Goal: Transaction & Acquisition: Download file/media

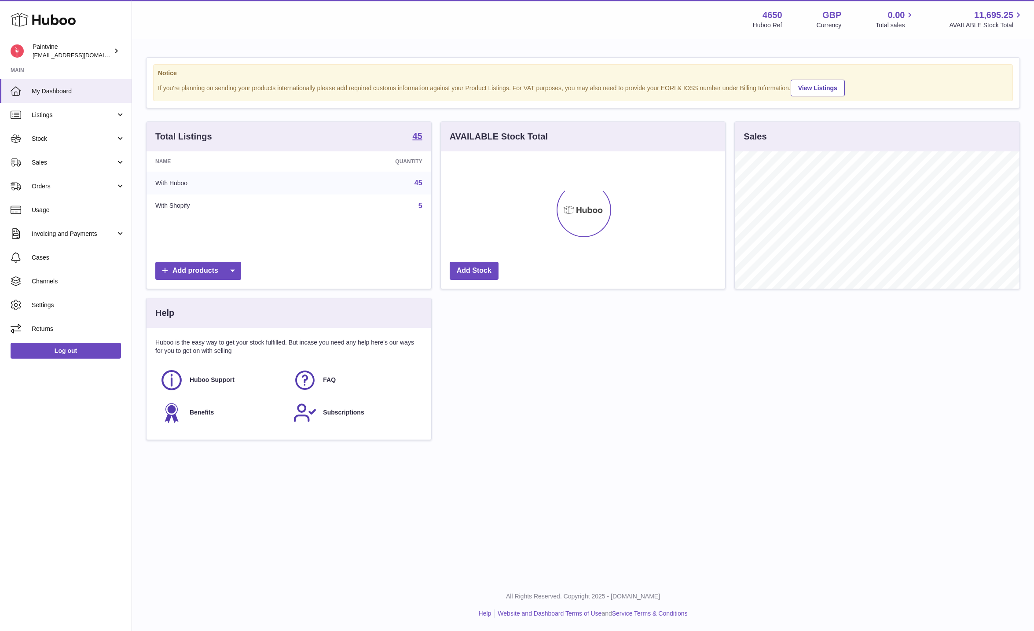
scroll to position [137, 284]
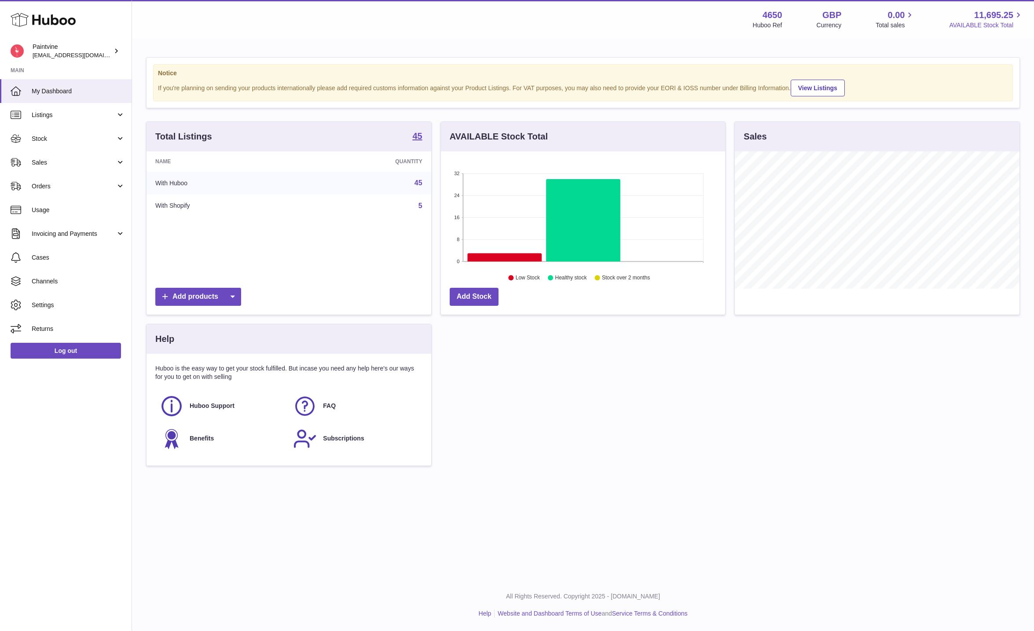
click at [986, 29] on span "AVAILABLE Stock Total" at bounding box center [986, 25] width 74 height 8
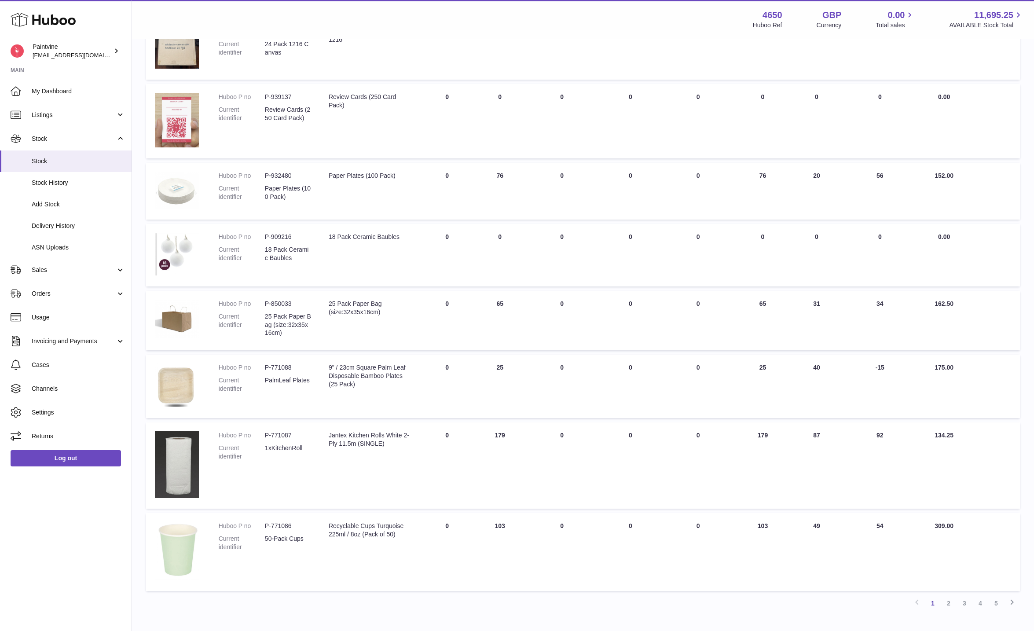
scroll to position [290, 0]
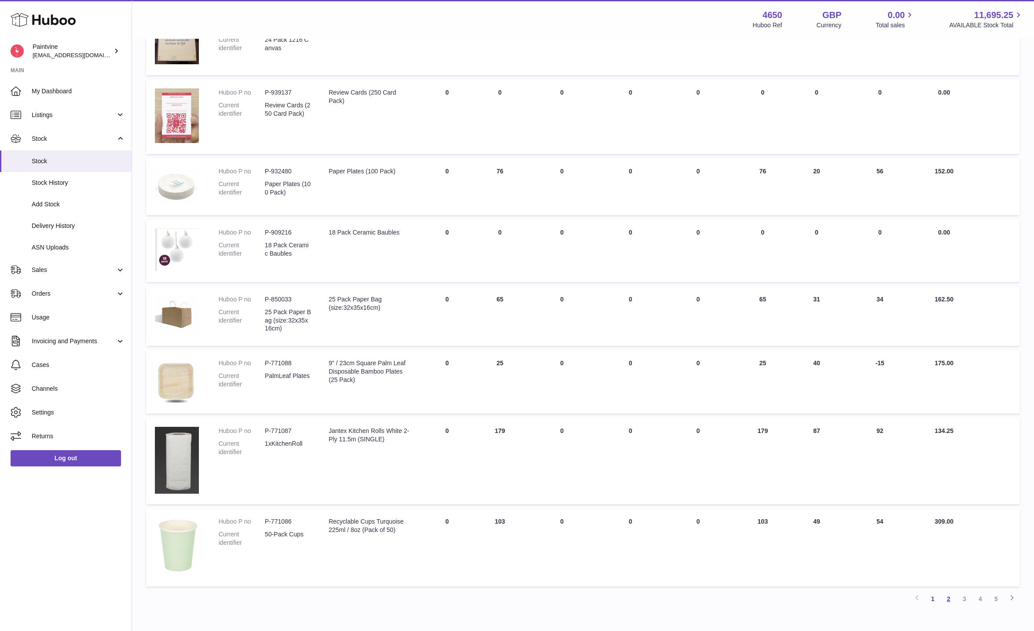
click at [952, 597] on link "2" at bounding box center [949, 599] width 16 height 16
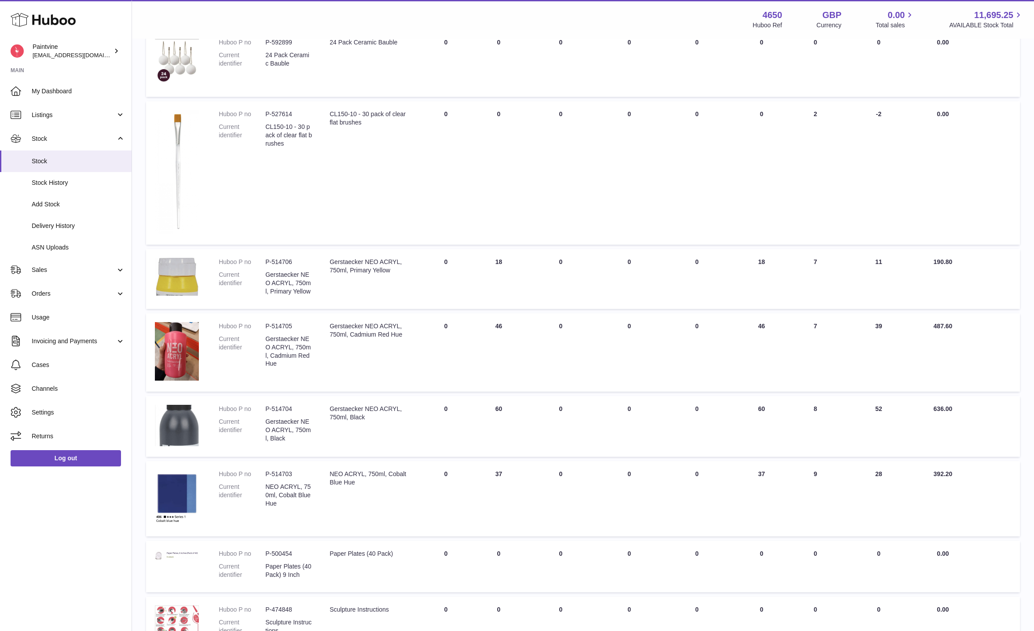
scroll to position [383, 0]
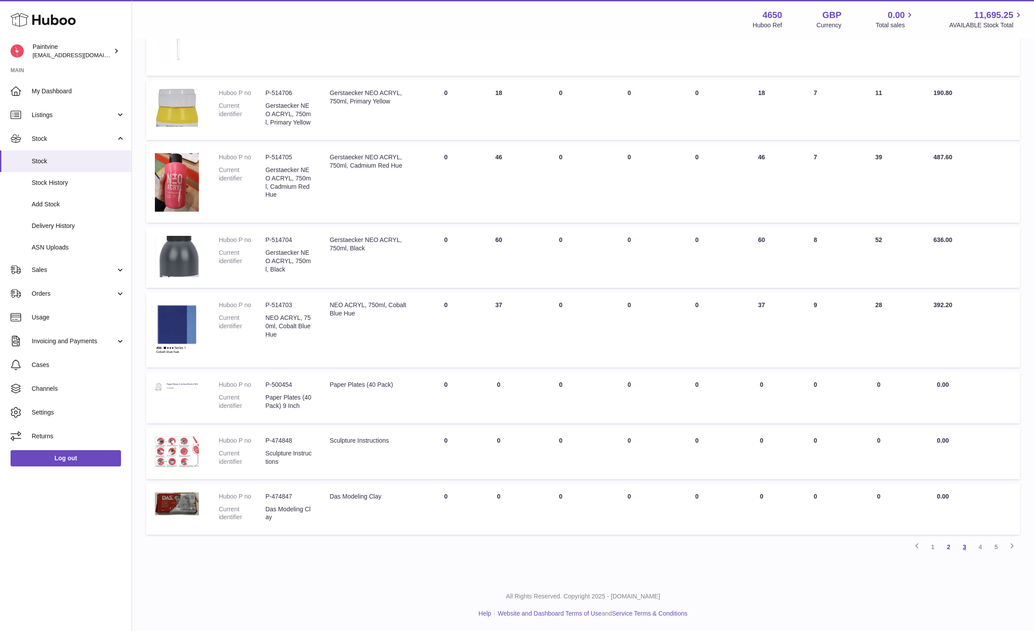
click at [967, 547] on link "3" at bounding box center [965, 547] width 16 height 16
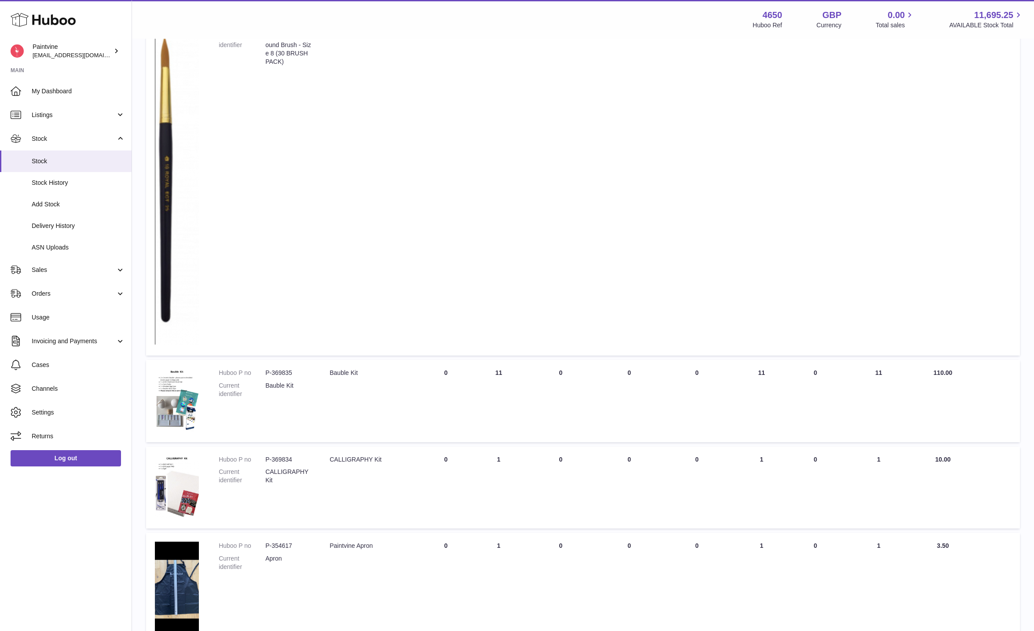
scroll to position [975, 0]
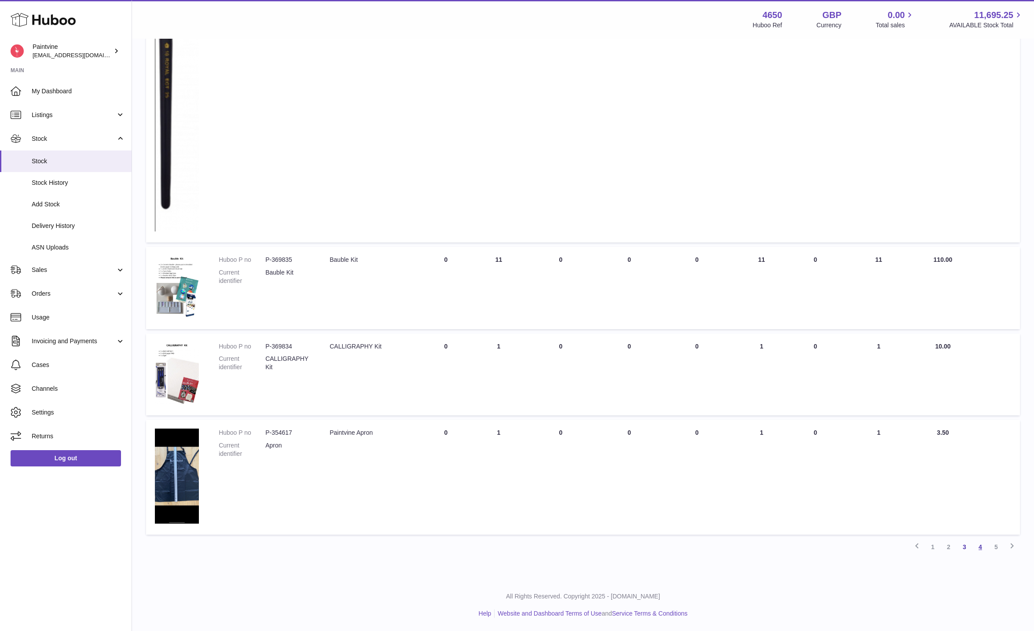
click at [976, 546] on link "4" at bounding box center [980, 547] width 16 height 16
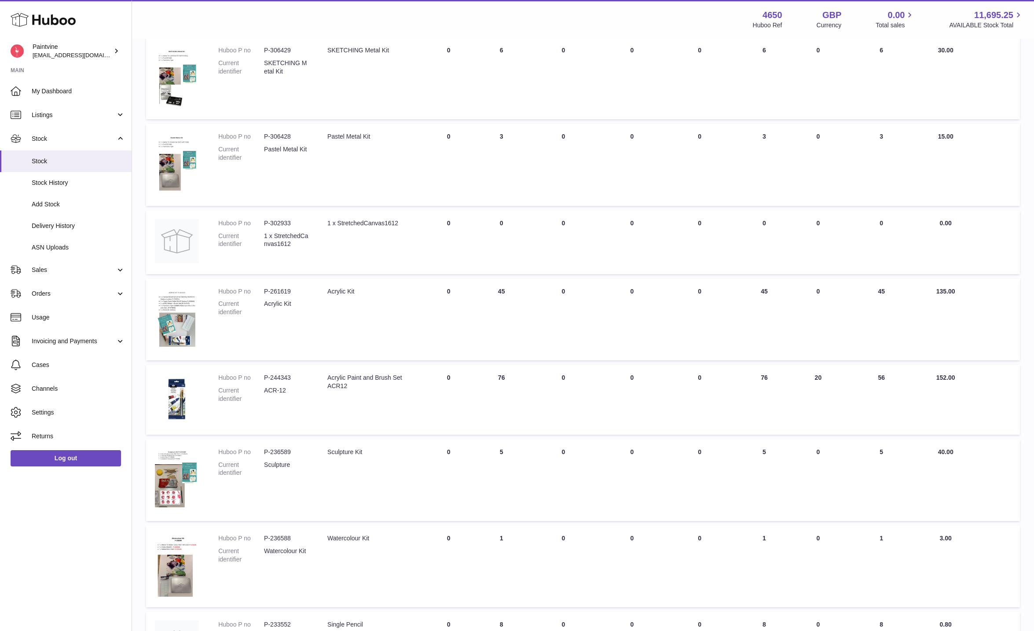
scroll to position [417, 0]
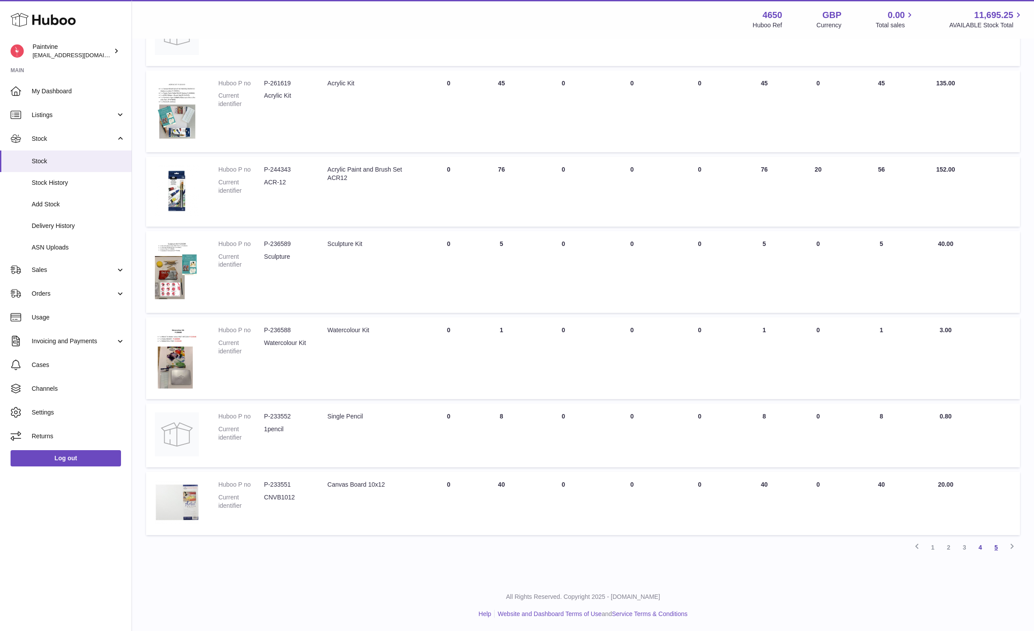
click at [995, 550] on link "5" at bounding box center [996, 547] width 16 height 16
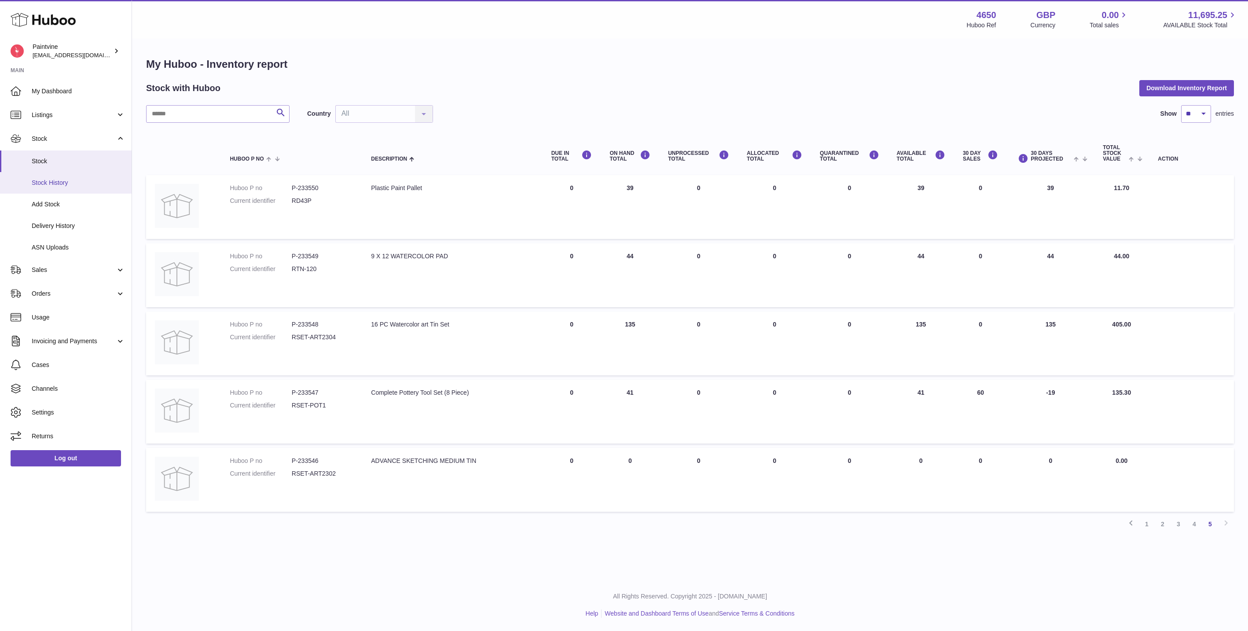
click at [73, 186] on span "Stock History" at bounding box center [78, 183] width 93 height 8
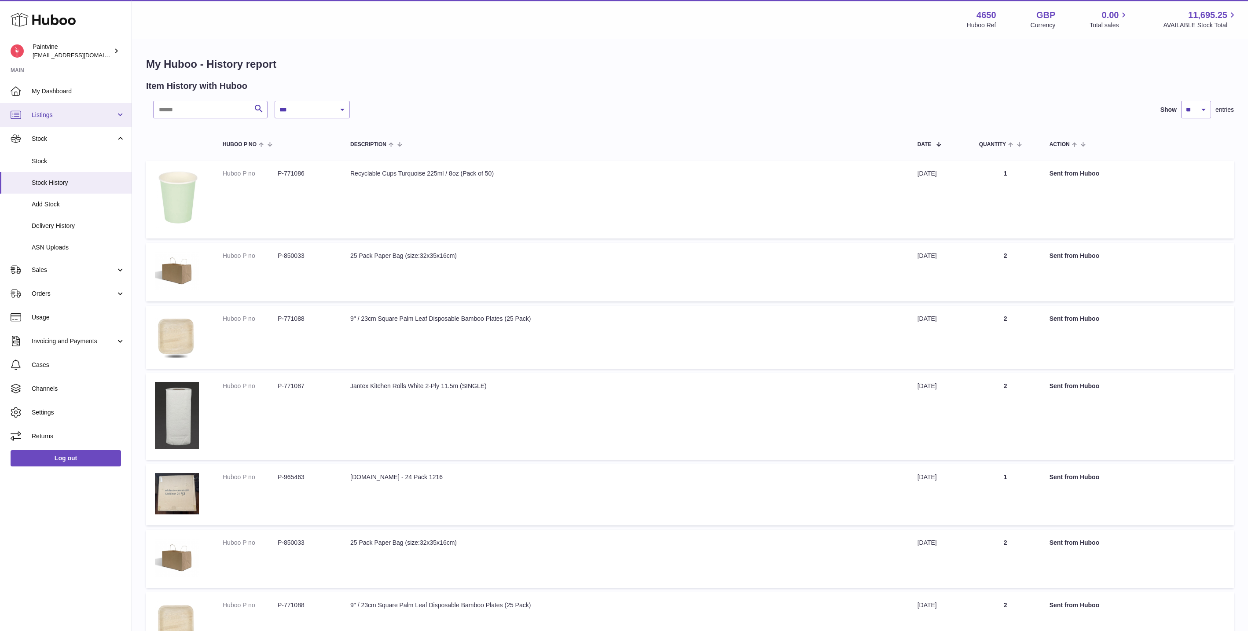
click at [62, 112] on span "Listings" at bounding box center [74, 115] width 84 height 8
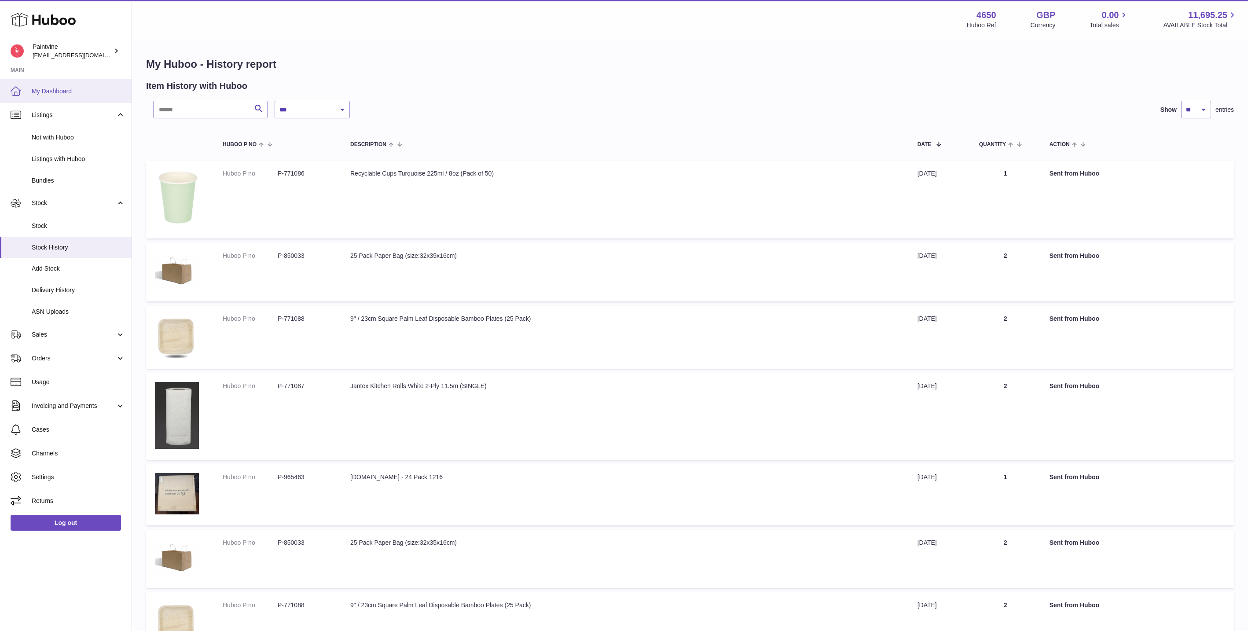
click at [58, 92] on span "My Dashboard" at bounding box center [78, 91] width 93 height 8
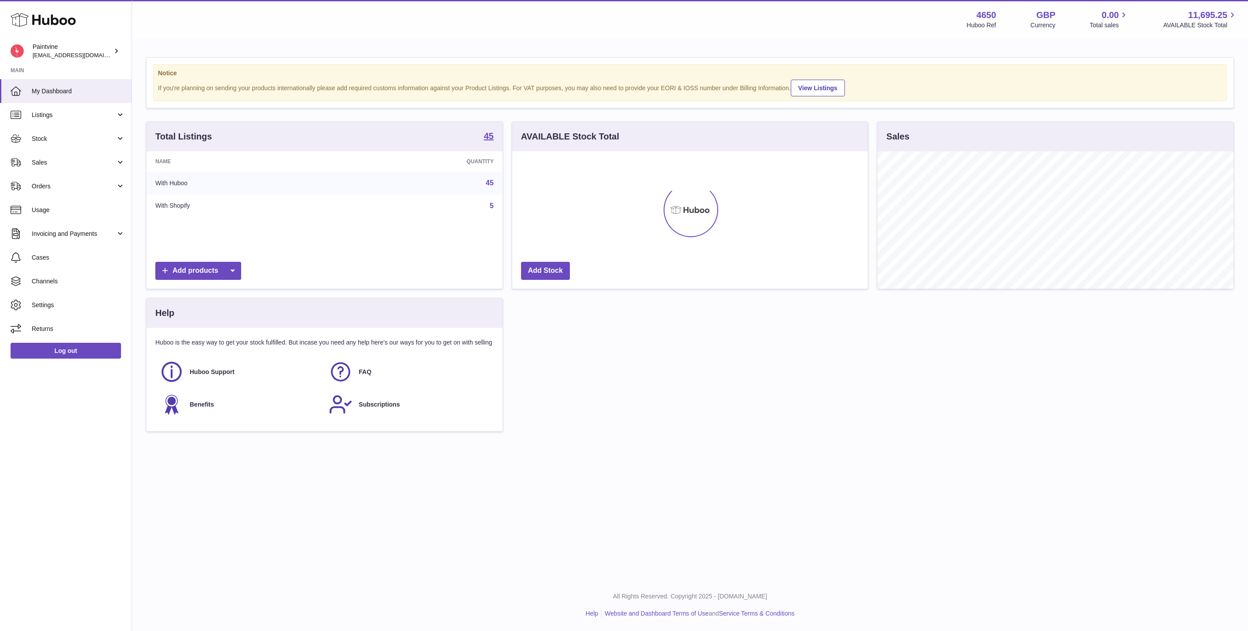
scroll to position [137, 356]
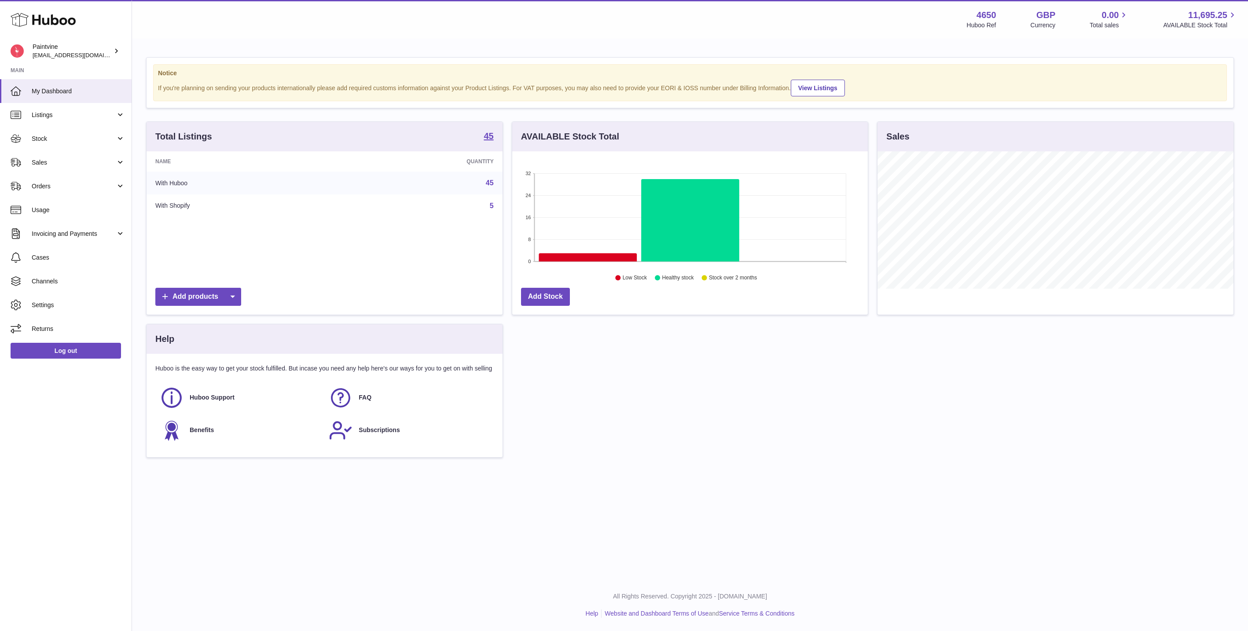
click at [1231, 5] on div "Menu Huboo 4650 Huboo Ref GBP Currency 0.00 Total sales 11,695.25 AVAILABLE Sto…" at bounding box center [690, 19] width 1116 height 39
click at [1232, 9] on strong "11,695.25" at bounding box center [1212, 15] width 49 height 12
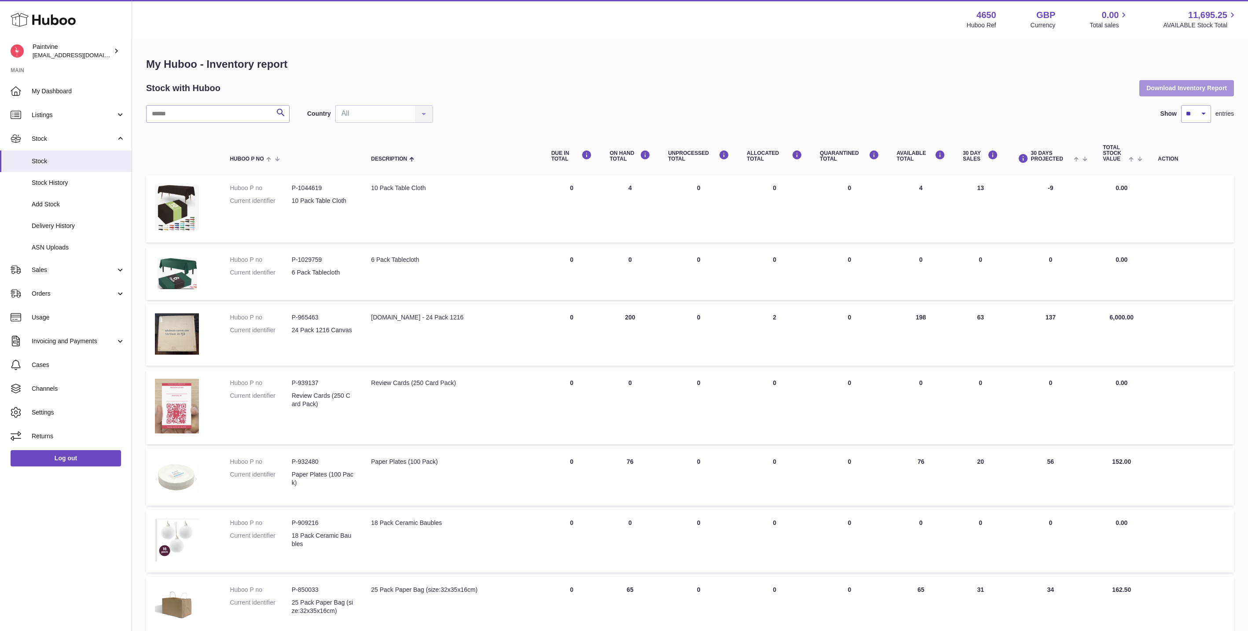
click at [1168, 92] on button "Download Inventory Report" at bounding box center [1186, 88] width 95 height 16
